Goal: Task Accomplishment & Management: Manage account settings

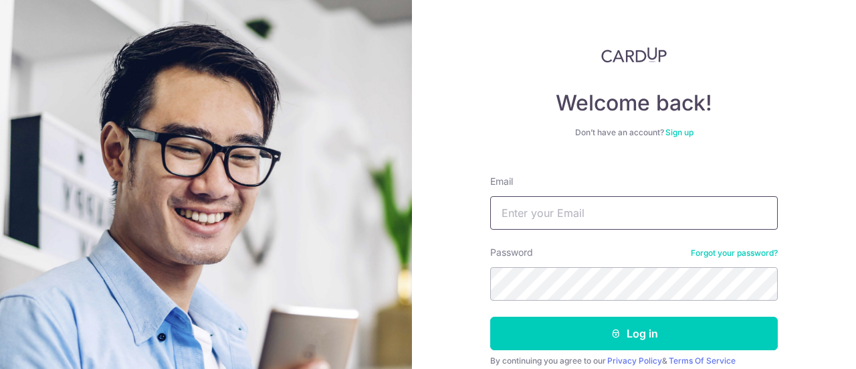
type input "[EMAIL_ADDRESS][DOMAIN_NAME]"
click at [613, 330] on icon "submit" at bounding box center [616, 333] width 11 height 11
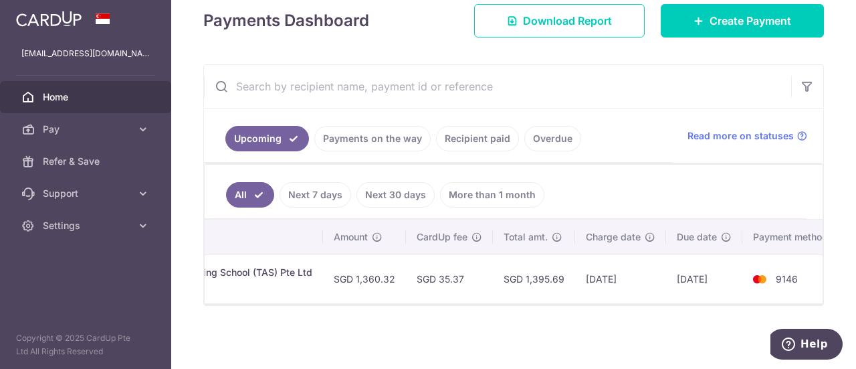
scroll to position [0, 373]
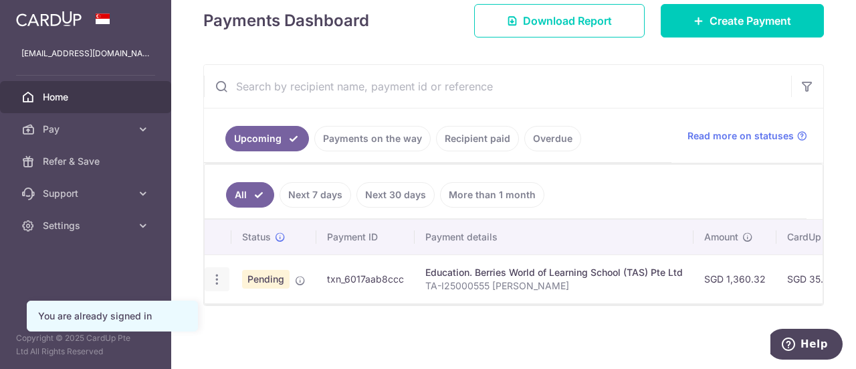
click at [214, 272] on icon "button" at bounding box center [217, 279] width 14 height 14
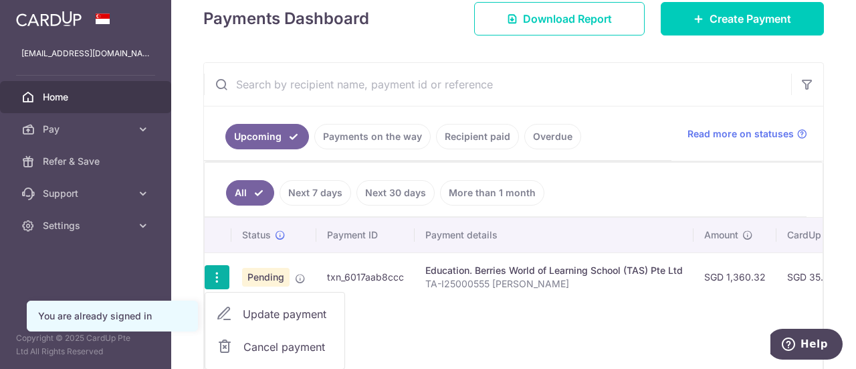
click at [303, 313] on span "Update payment" at bounding box center [288, 314] width 91 height 16
radio input "true"
type input "1,360.32"
type input "[DATE]"
type input "TA-I25000555 [PERSON_NAME]"
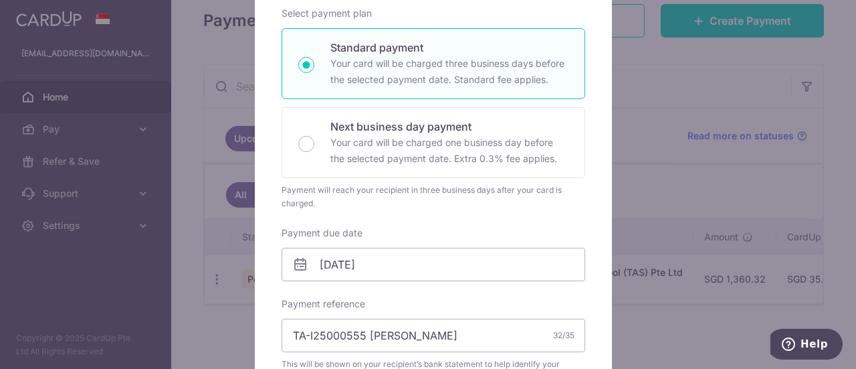
scroll to position [268, 0]
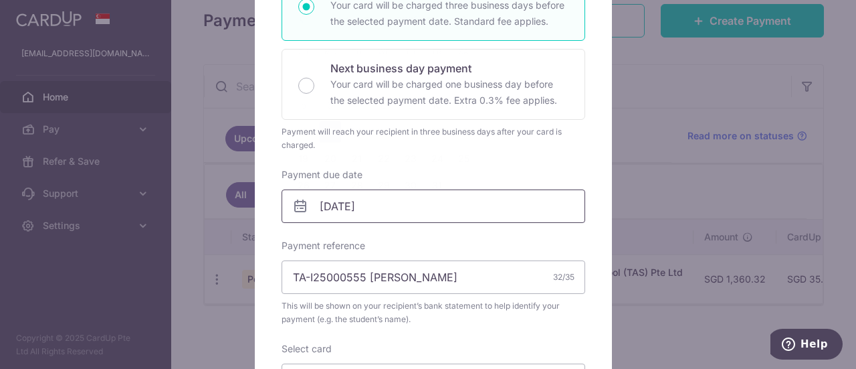
click at [462, 210] on input "[DATE]" at bounding box center [434, 205] width 304 height 33
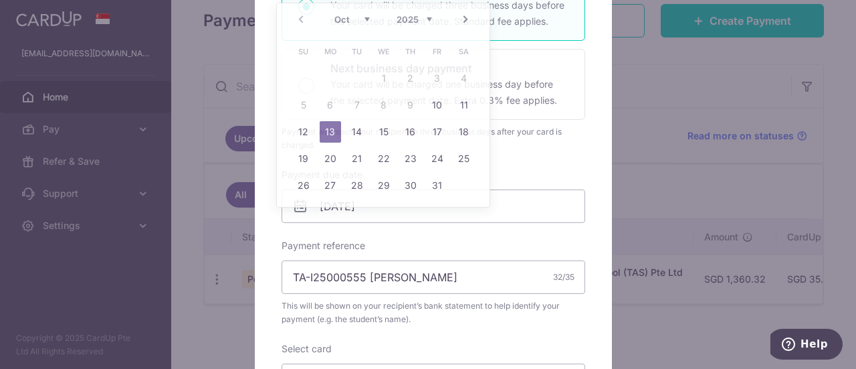
click at [682, 203] on div "Edit payment By clicking apply, you will make changes to all payments to Berrie…" at bounding box center [428, 184] width 856 height 369
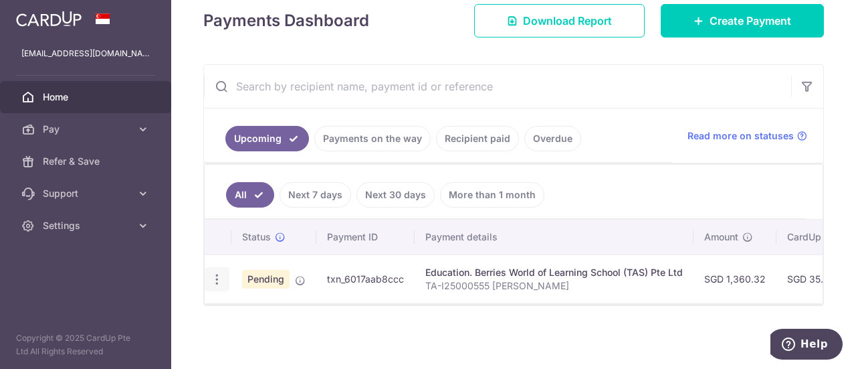
click at [217, 276] on icon "button" at bounding box center [217, 279] width 14 height 14
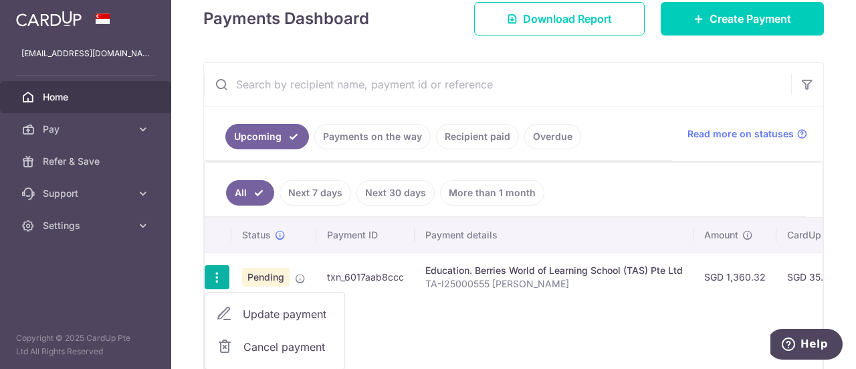
click at [286, 318] on span "Update payment" at bounding box center [288, 314] width 91 height 16
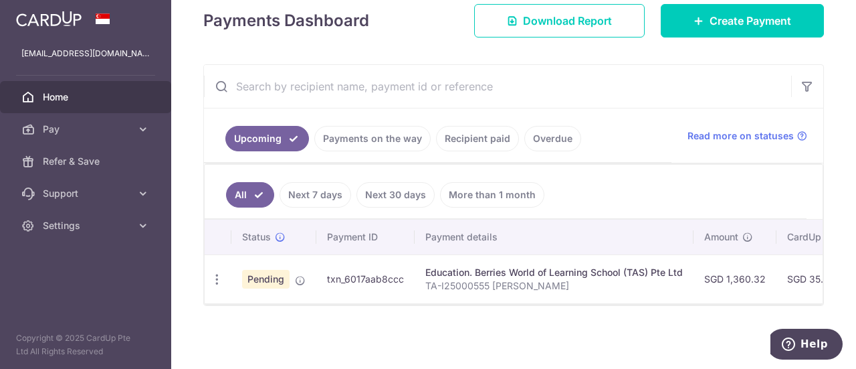
radio input "true"
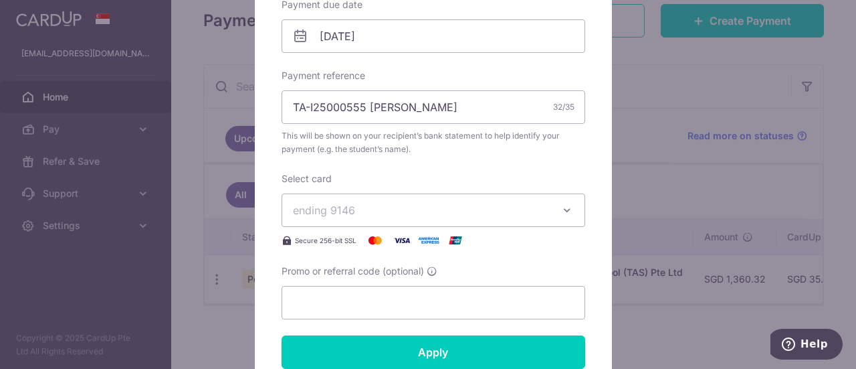
scroll to position [378, 0]
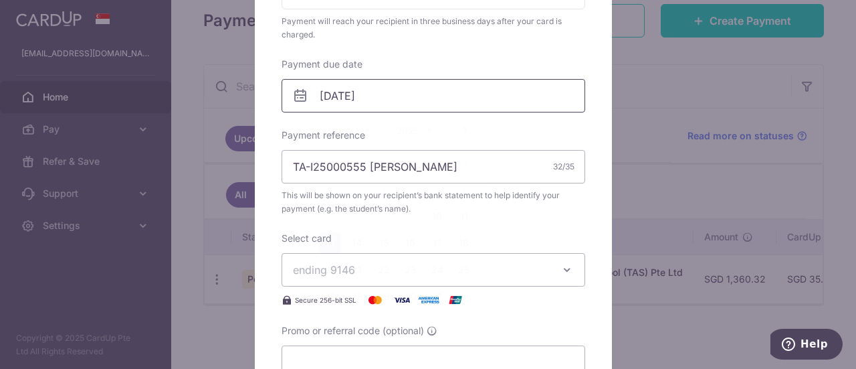
click at [505, 109] on input "[DATE]" at bounding box center [434, 95] width 304 height 33
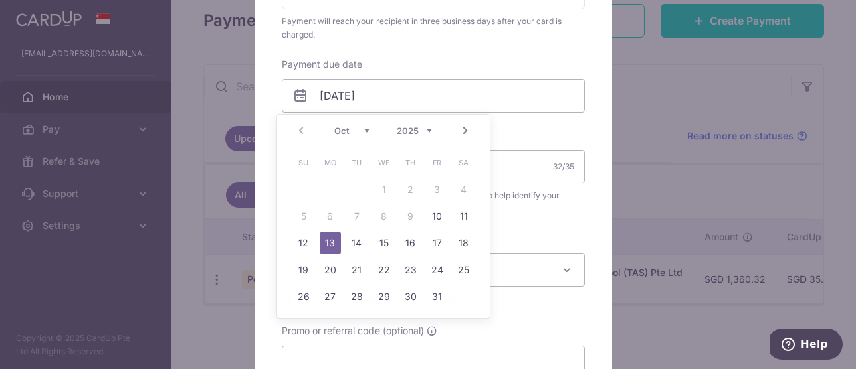
click at [655, 231] on div "Edit payment By clicking apply, you will make changes to all payments to Berrie…" at bounding box center [428, 184] width 856 height 369
